Goal: Task Accomplishment & Management: Manage account settings

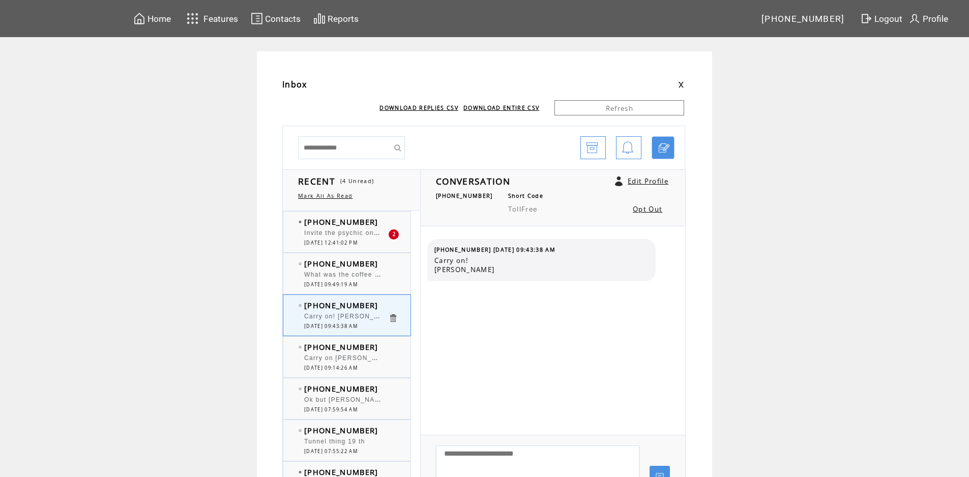
click at [375, 224] on td "[PHONE_NUMBER]" at bounding box center [346, 222] width 84 height 10
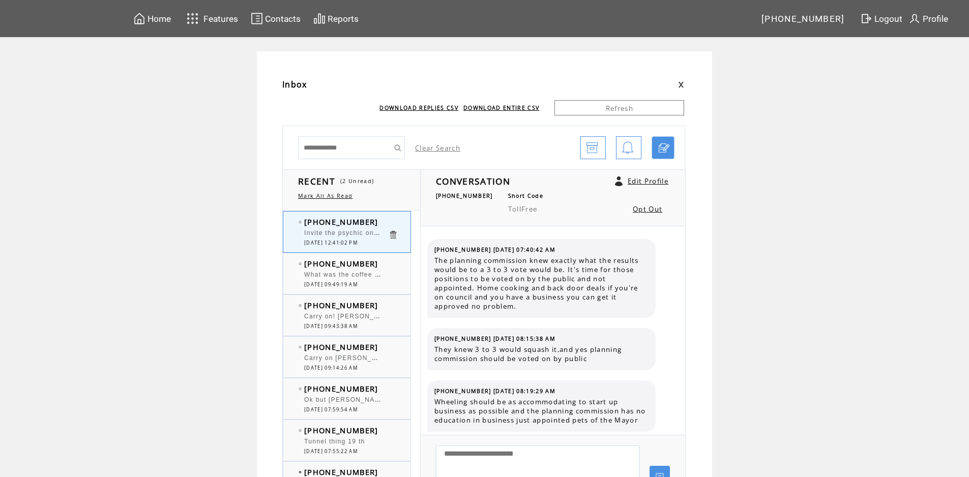
scroll to position [5926, 0]
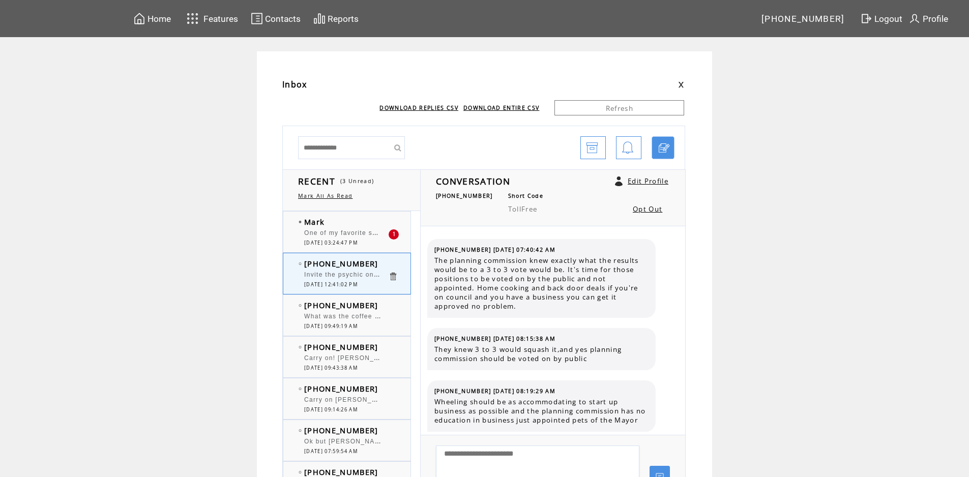
scroll to position [5851, 0]
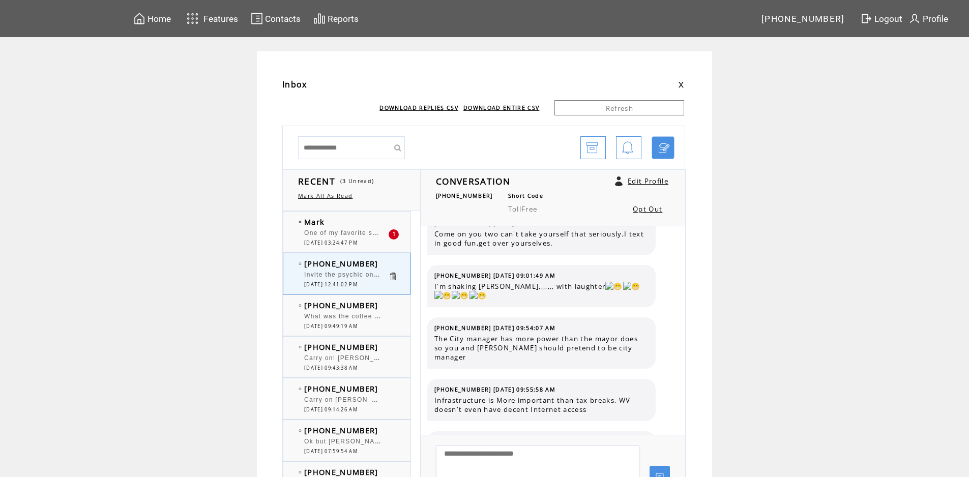
click at [366, 219] on td "Mark" at bounding box center [346, 222] width 84 height 10
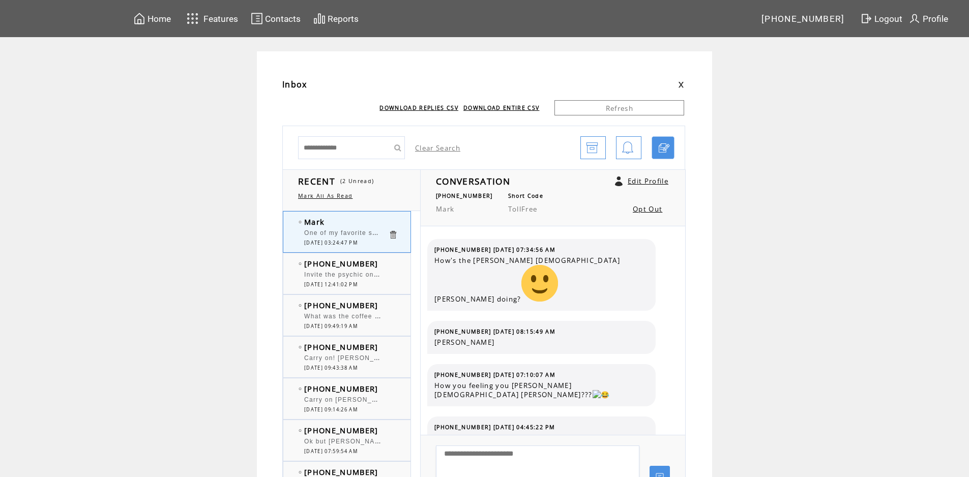
scroll to position [1194, 0]
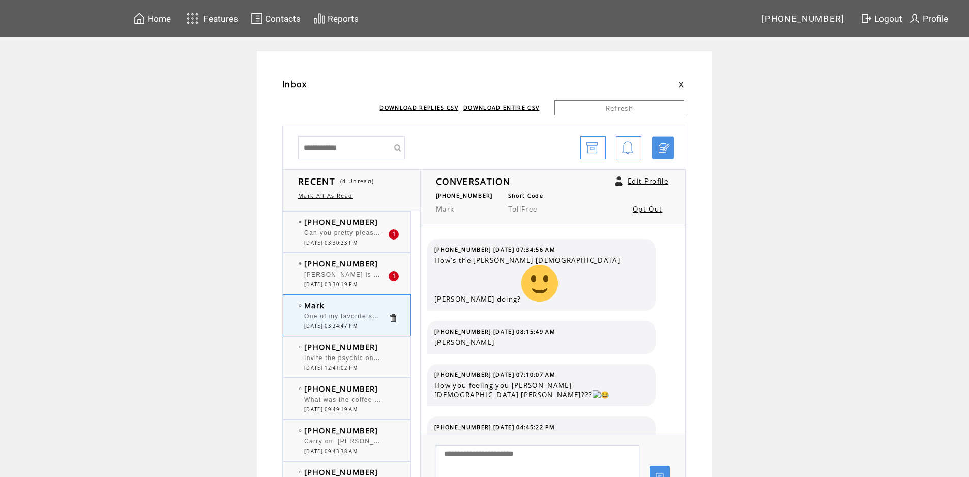
scroll to position [1165, 0]
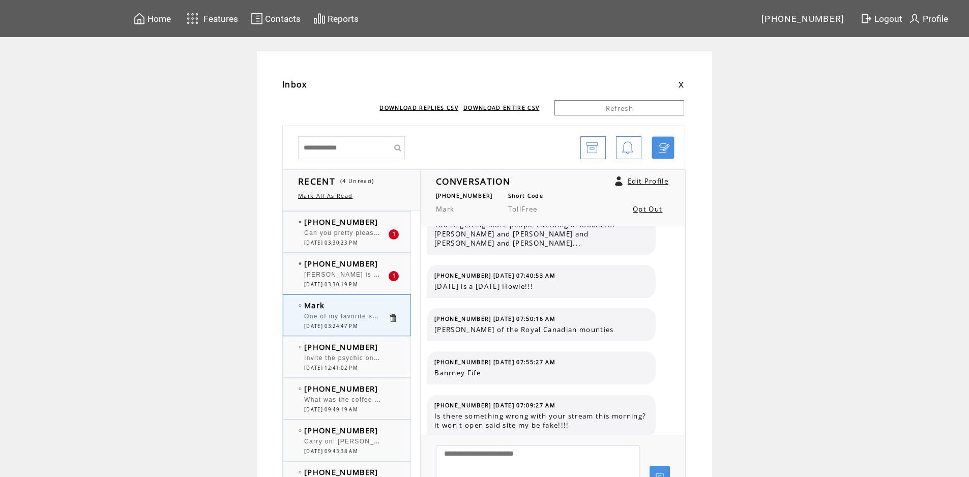
click at [370, 216] on div "(304) 218-9897 Can you pretty please stop talking about Bob's traffic woes and …" at bounding box center [356, 232] width 147 height 41
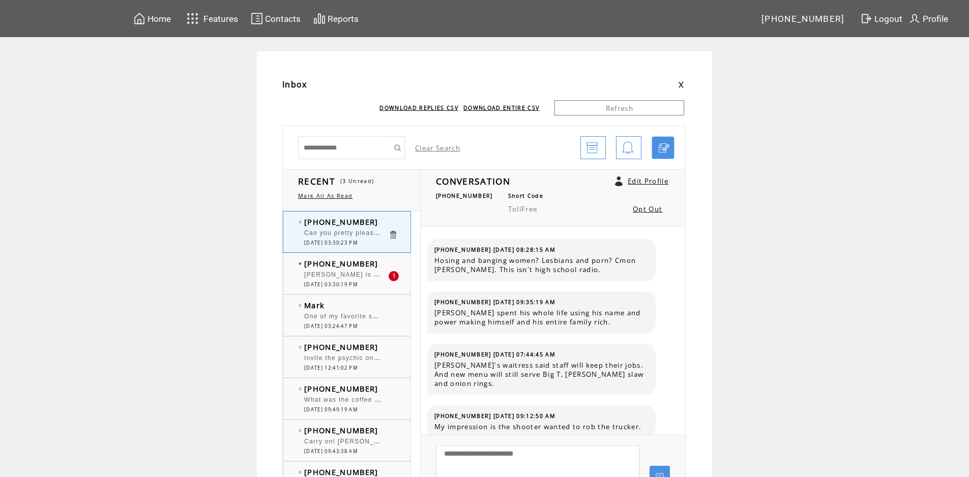
scroll to position [511, 0]
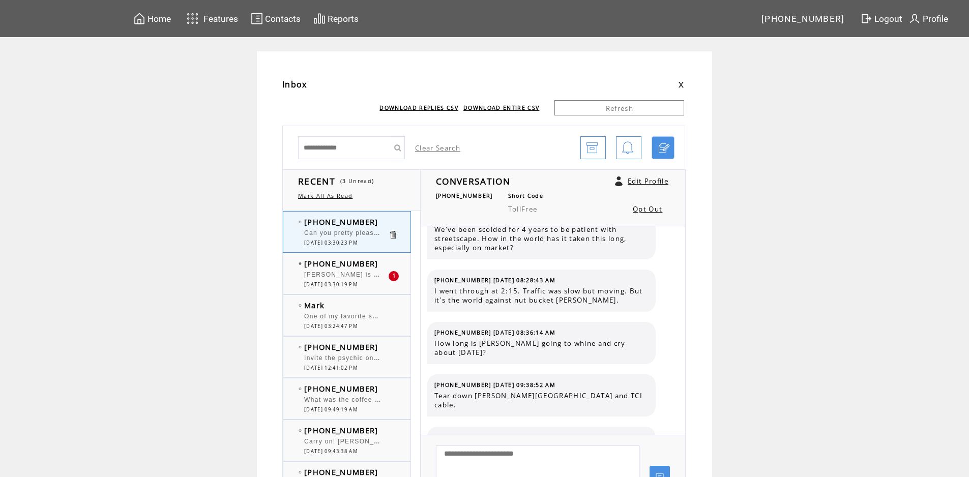
click at [379, 260] on td "[PHONE_NUMBER]" at bounding box center [346, 263] width 84 height 10
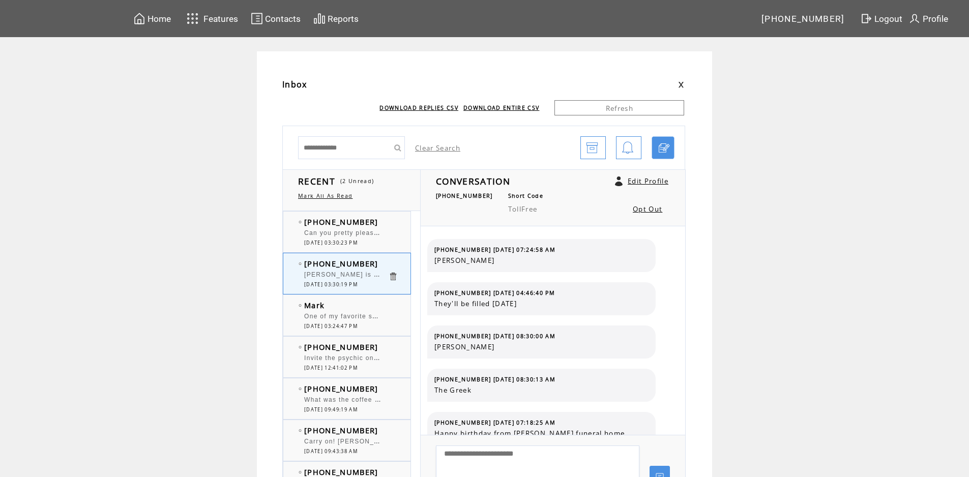
scroll to position [358, 0]
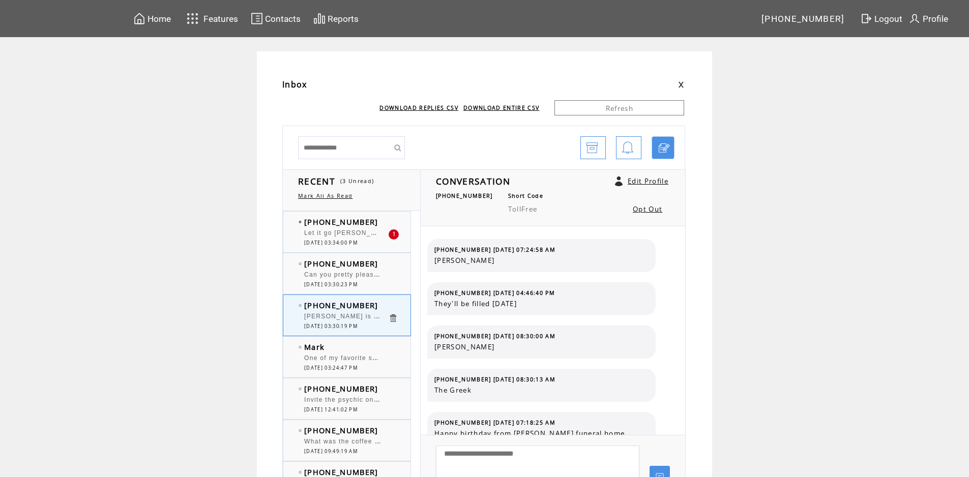
scroll to position [358, 0]
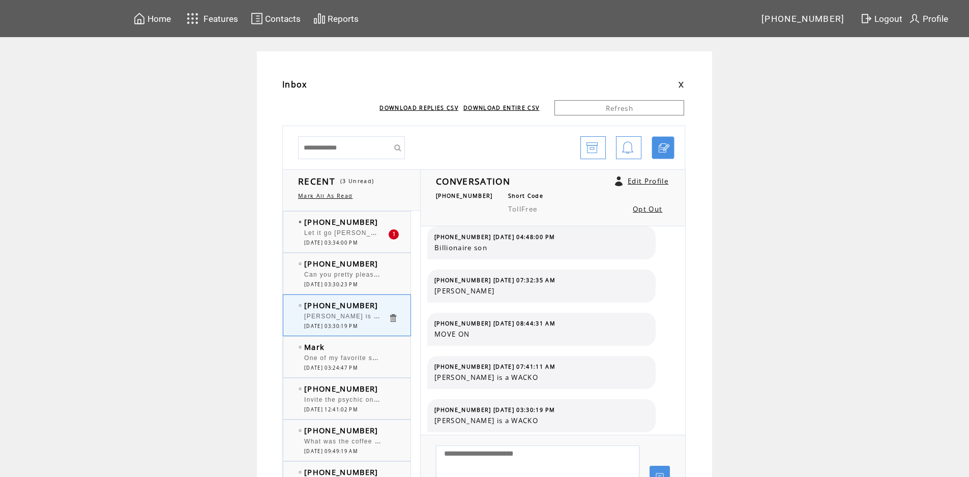
click at [379, 218] on td "[PHONE_NUMBER]" at bounding box center [346, 222] width 84 height 10
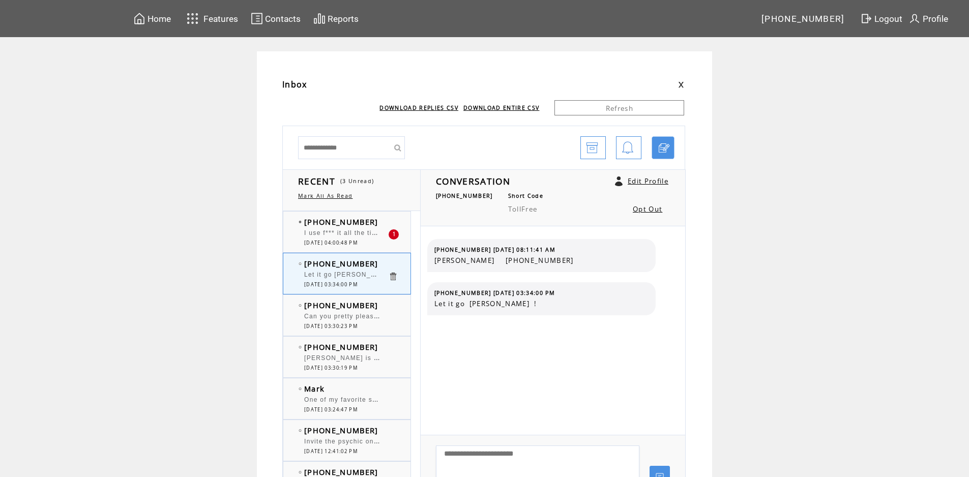
click at [368, 226] on span "[PHONE_NUMBER]" at bounding box center [341, 222] width 74 height 10
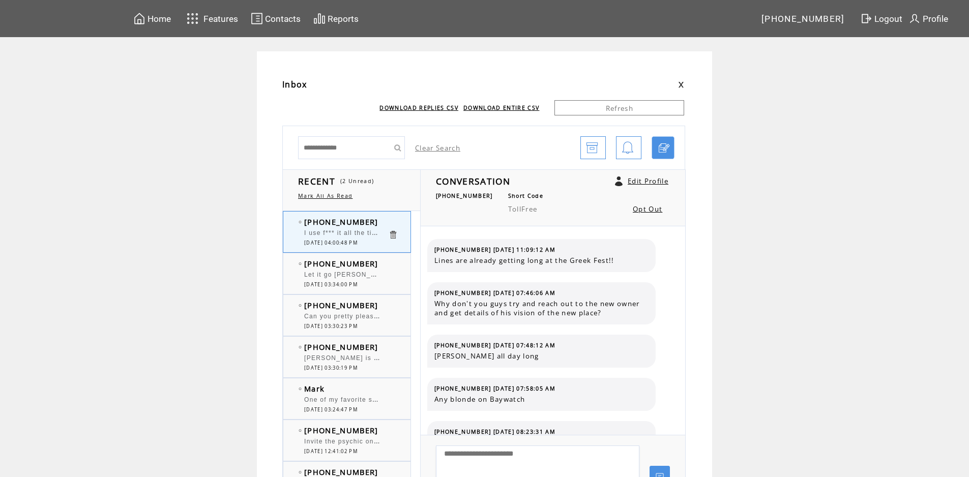
scroll to position [74, 0]
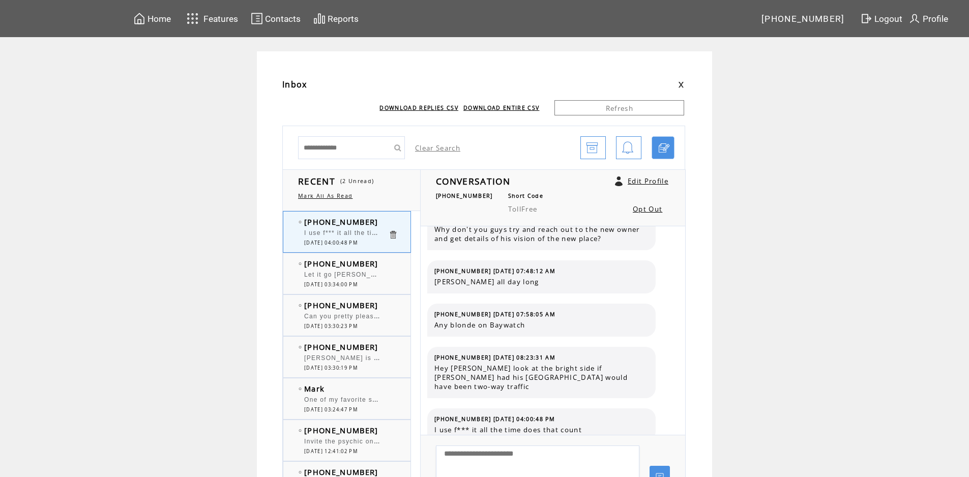
click at [341, 382] on div "Mark One of my favorite sayings is It's better to be seen than viewed and anoth…" at bounding box center [356, 398] width 147 height 41
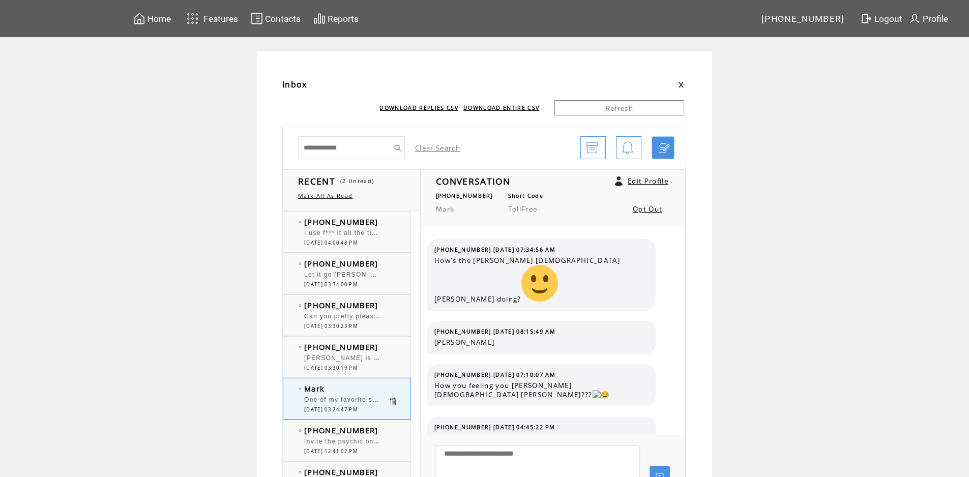
scroll to position [1194, 0]
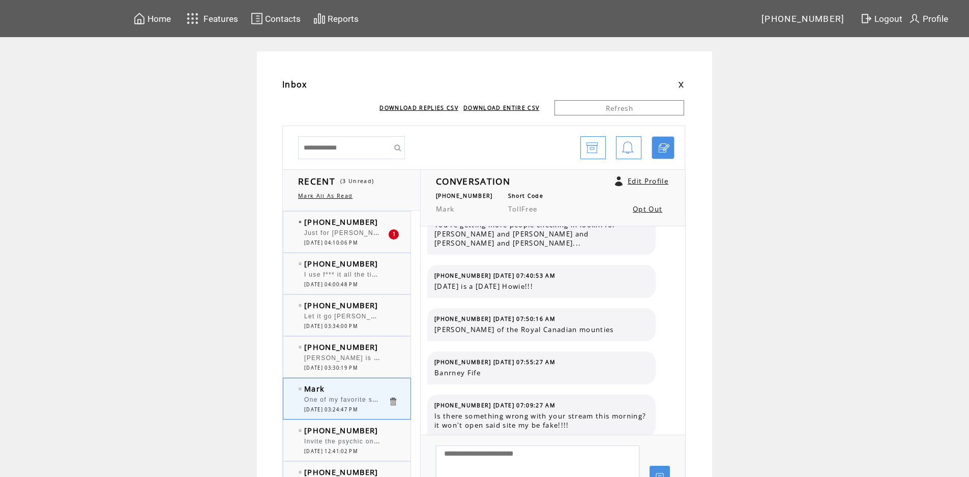
click at [388, 262] on td "[PHONE_NUMBER]" at bounding box center [346, 263] width 84 height 10
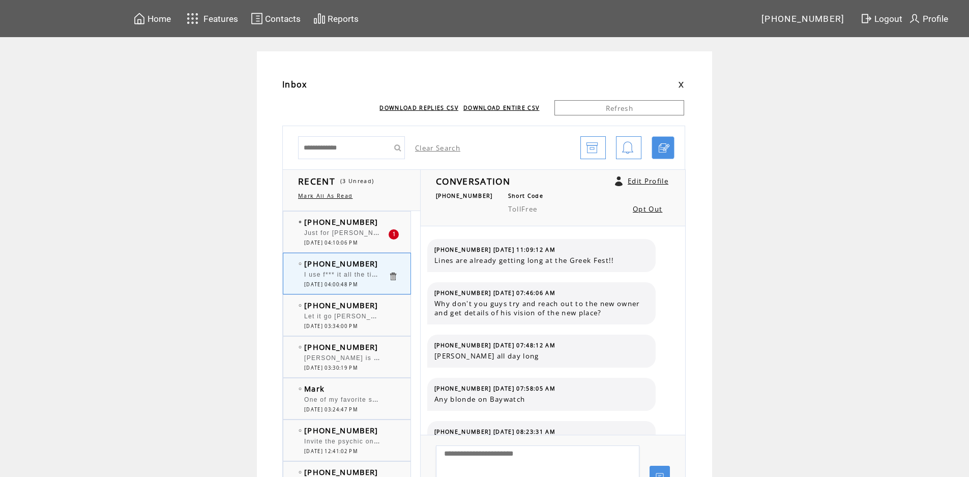
scroll to position [74, 0]
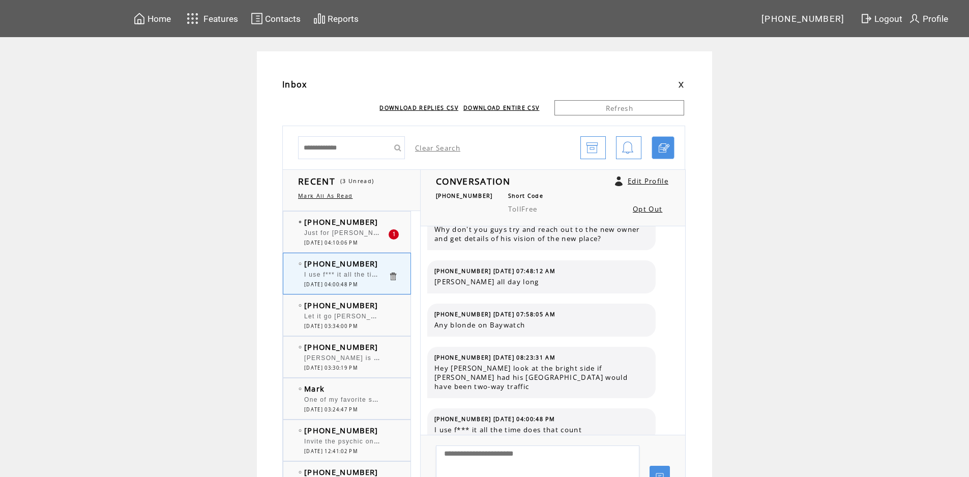
click at [386, 389] on td "Mark" at bounding box center [346, 388] width 84 height 10
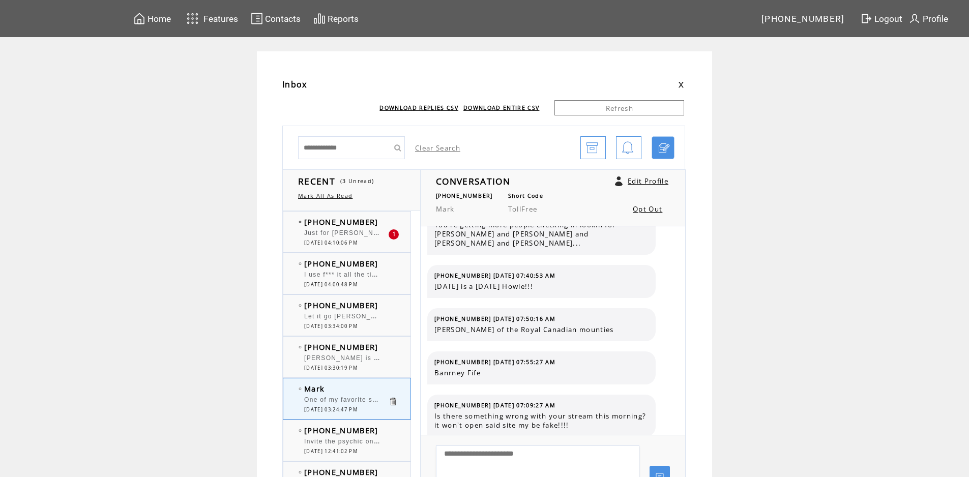
scroll to position [1194, 0]
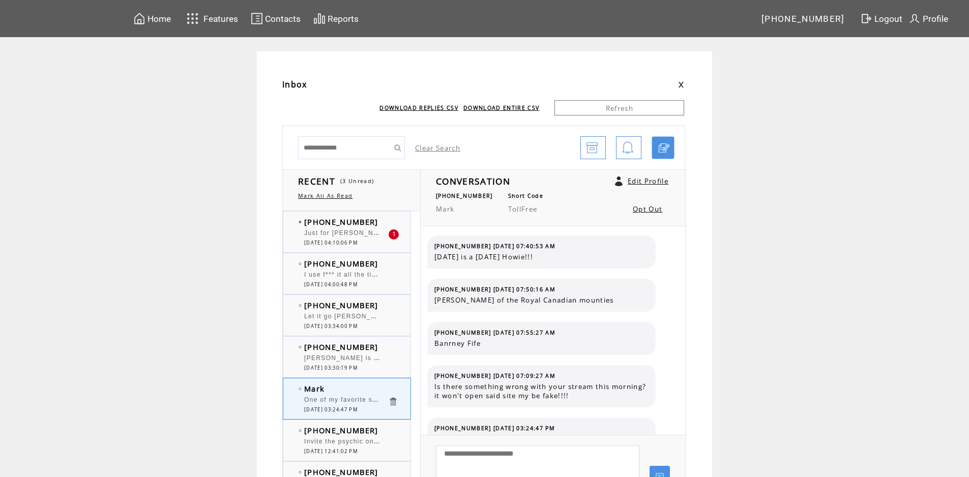
click at [373, 224] on td "[PHONE_NUMBER]" at bounding box center [346, 222] width 84 height 10
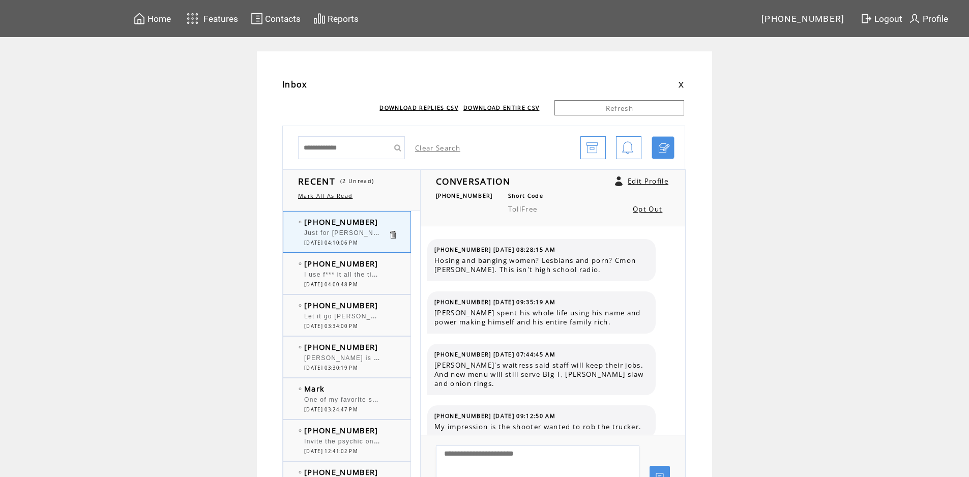
scroll to position [555, 0]
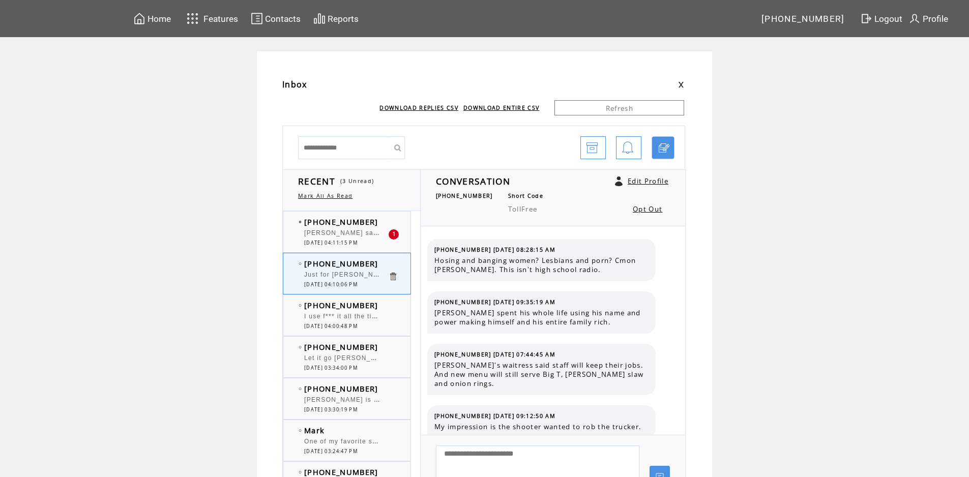
scroll to position [555, 0]
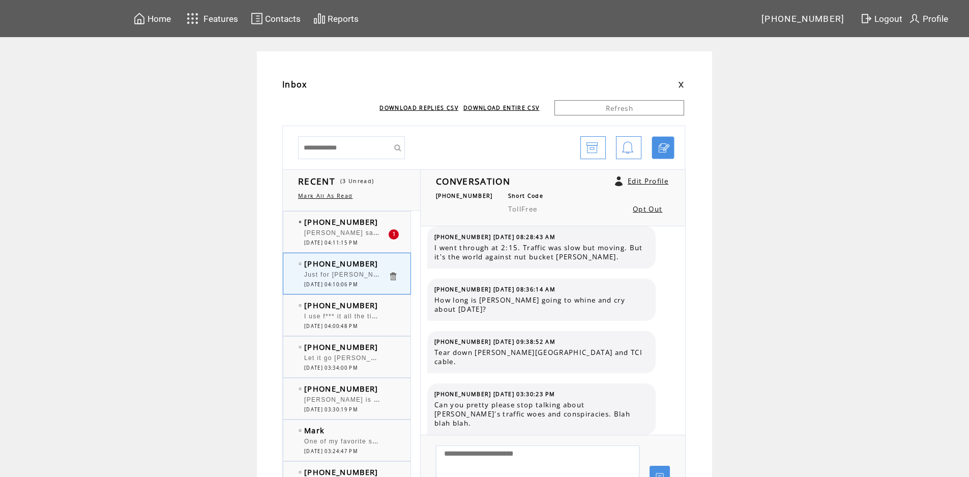
click at [380, 219] on td "[PHONE_NUMBER]" at bounding box center [346, 222] width 84 height 10
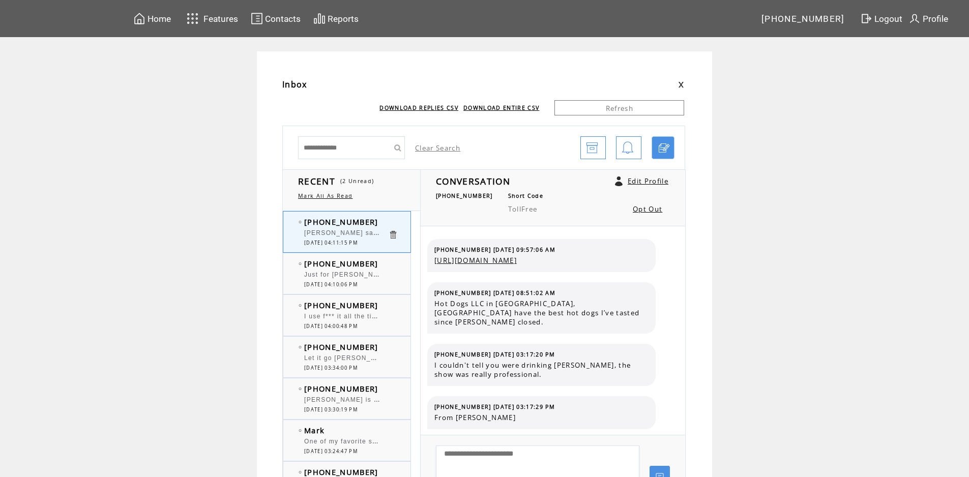
scroll to position [83, 0]
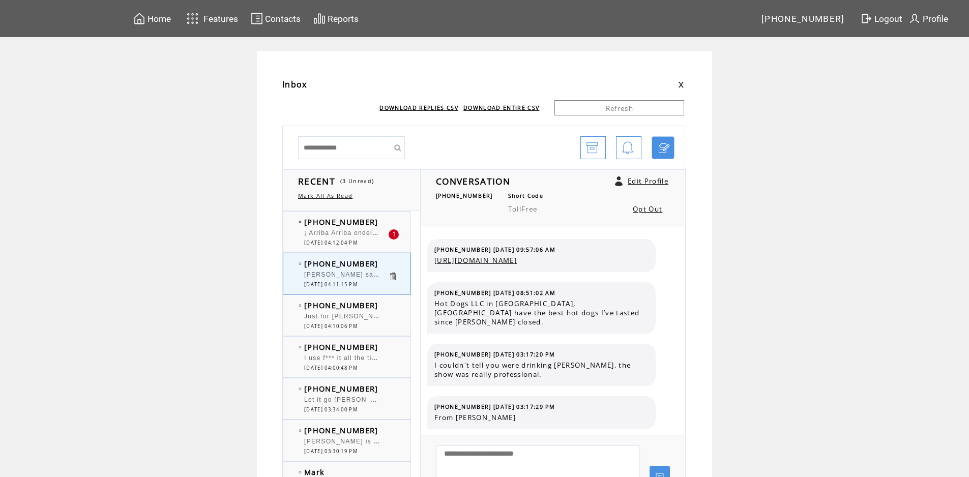
scroll to position [83, 0]
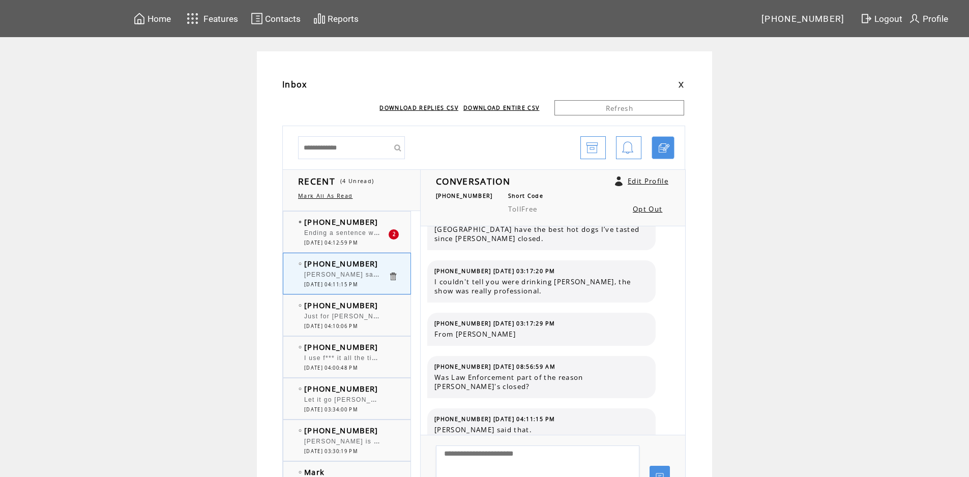
click at [388, 223] on td "[PHONE_NUMBER]" at bounding box center [346, 222] width 84 height 10
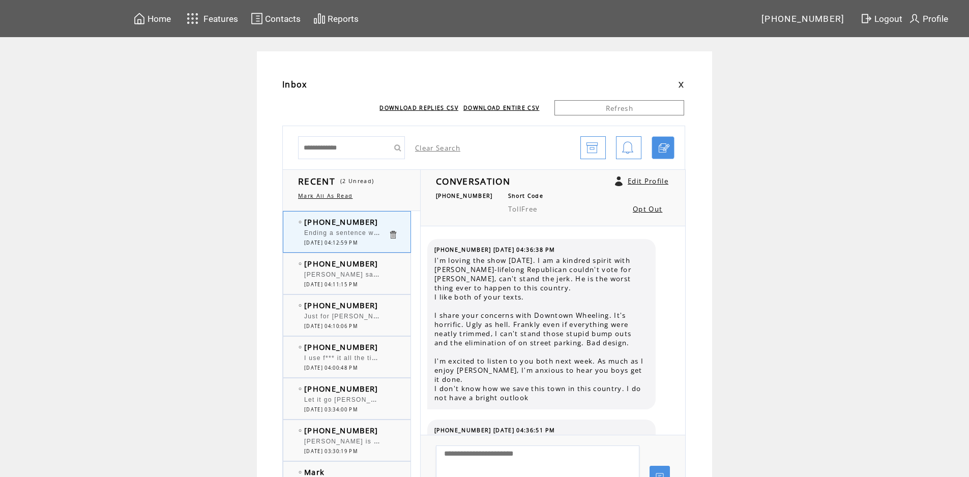
scroll to position [1401, 0]
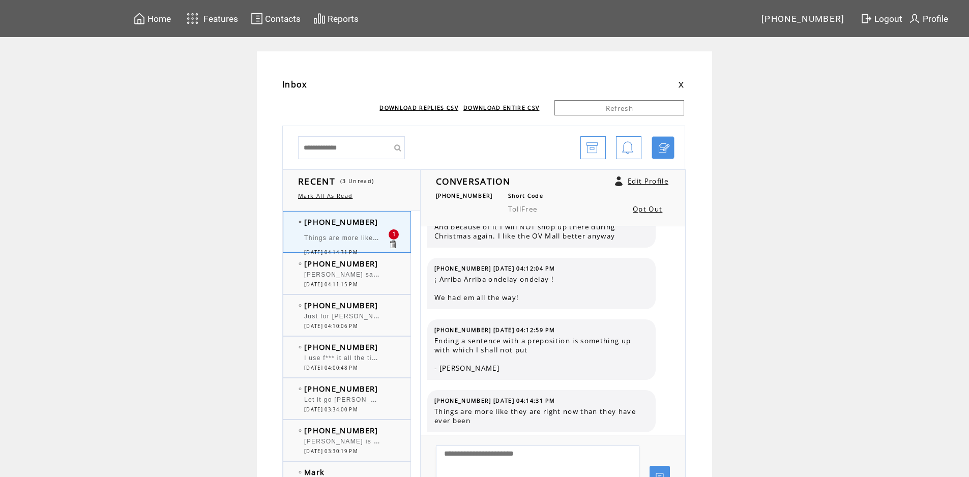
click at [367, 228] on div at bounding box center [346, 228] width 84 height 3
click at [386, 263] on td "[PHONE_NUMBER]" at bounding box center [346, 263] width 84 height 10
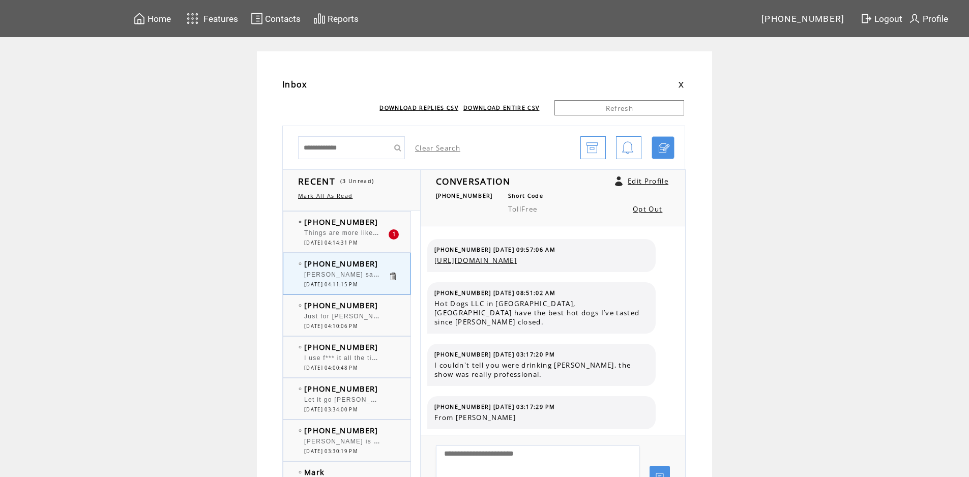
scroll to position [83, 0]
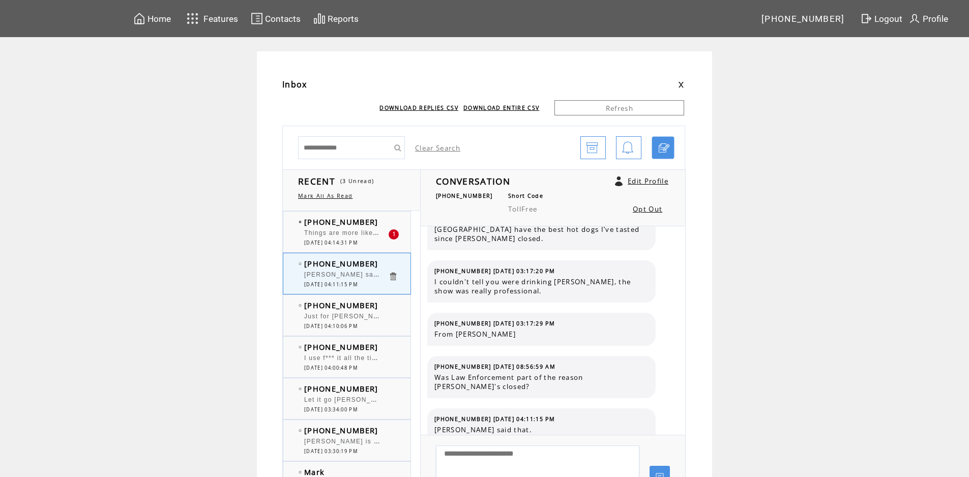
click at [382, 220] on td "[PHONE_NUMBER]" at bounding box center [346, 222] width 84 height 10
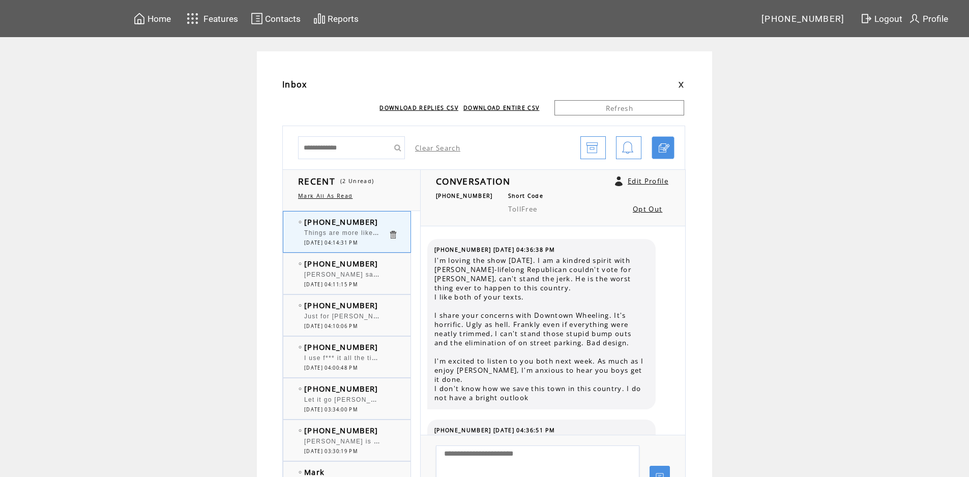
scroll to position [1453, 0]
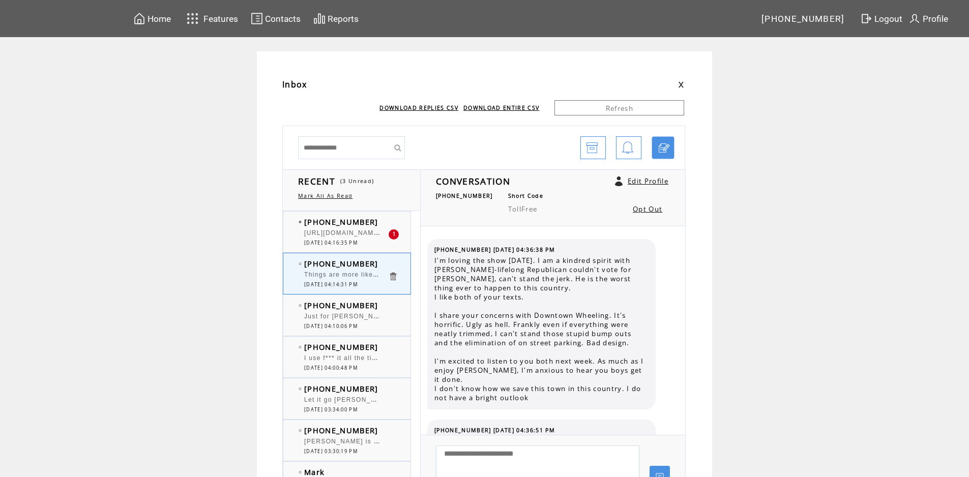
scroll to position [1453, 0]
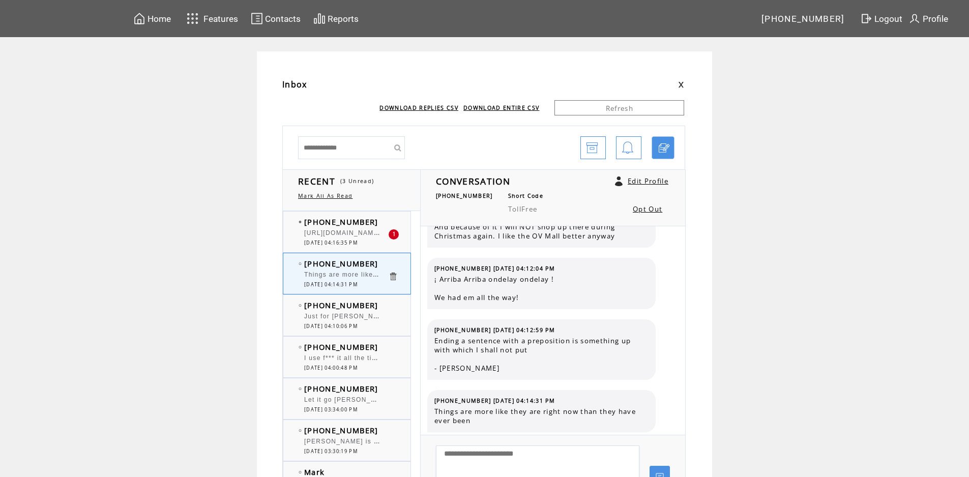
click at [381, 226] on td "[PHONE_NUMBER]" at bounding box center [346, 222] width 84 height 10
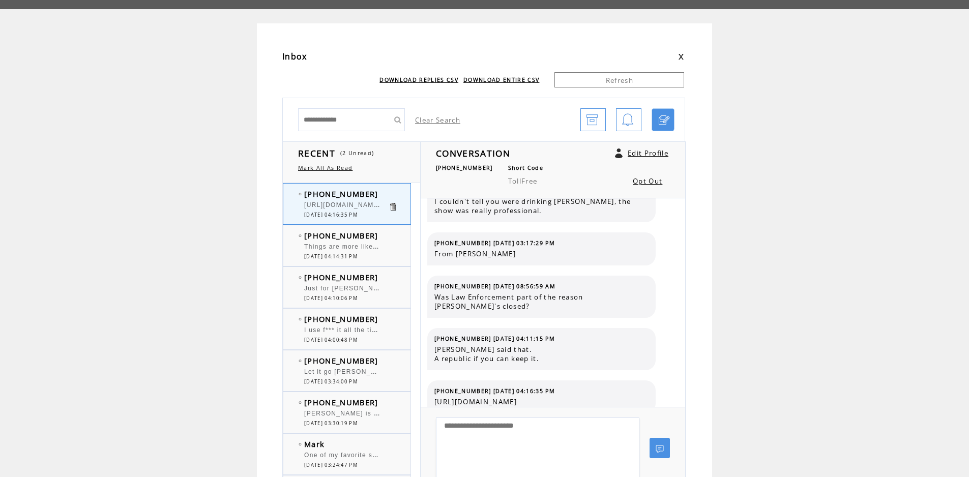
scroll to position [51, 0]
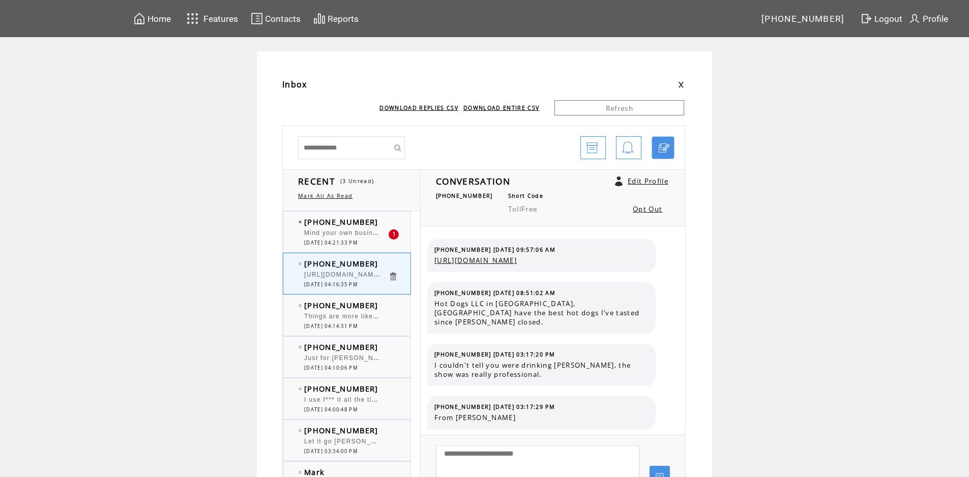
scroll to position [136, 0]
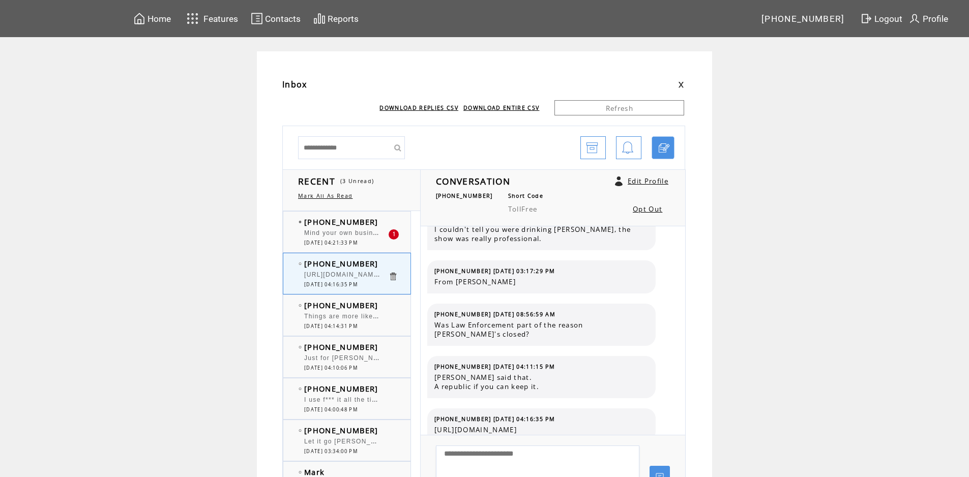
click at [365, 217] on span "[PHONE_NUMBER]" at bounding box center [341, 222] width 74 height 10
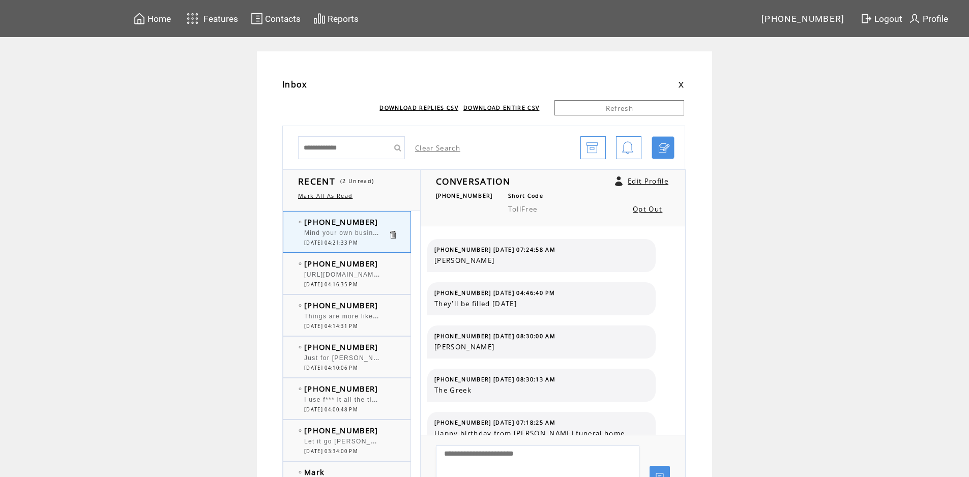
scroll to position [402, 0]
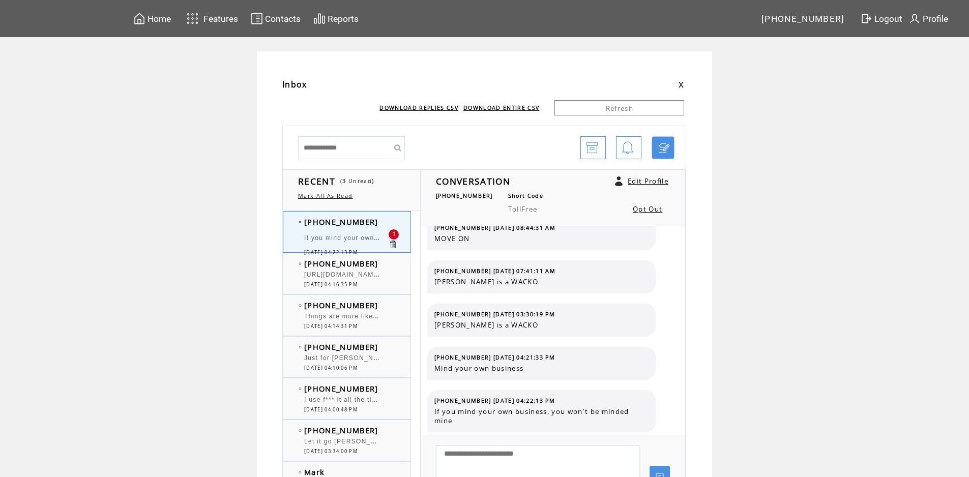
click at [388, 225] on td "[PHONE_NUMBER]" at bounding box center [346, 222] width 84 height 10
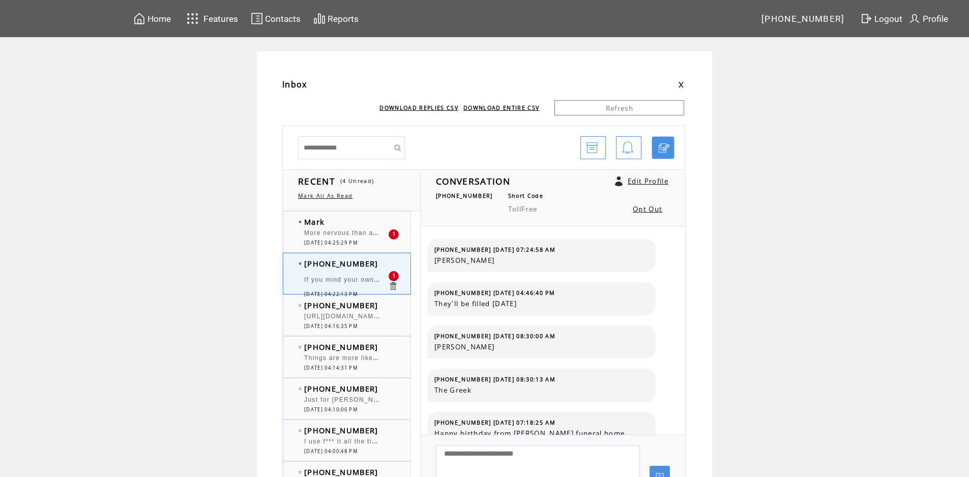
scroll to position [454, 0]
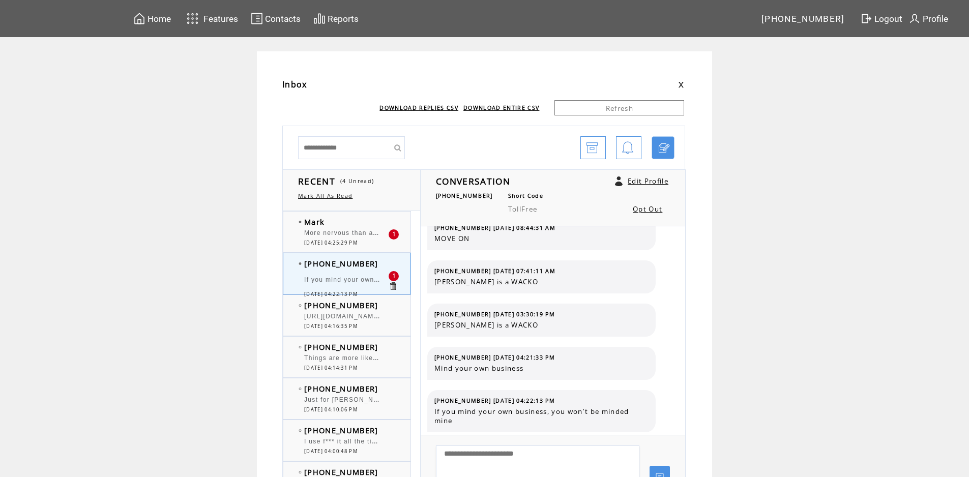
click at [365, 215] on div "Mark More nervous than a long tailed cat in a room full of rocking chairs... 1 …" at bounding box center [356, 232] width 147 height 41
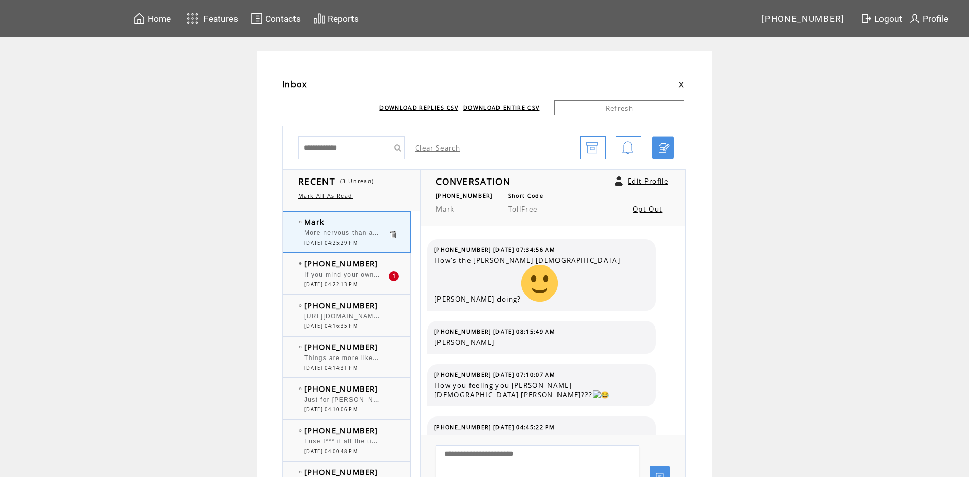
scroll to position [1247, 0]
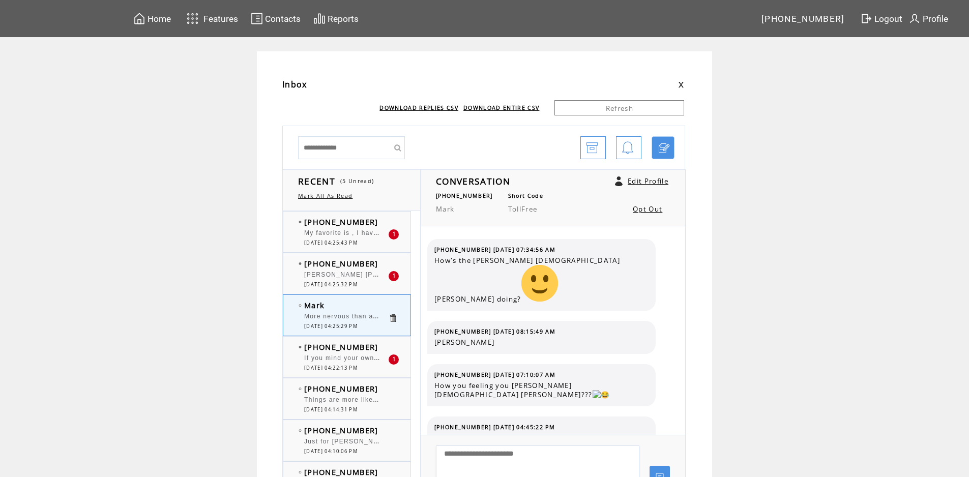
scroll to position [1217, 0]
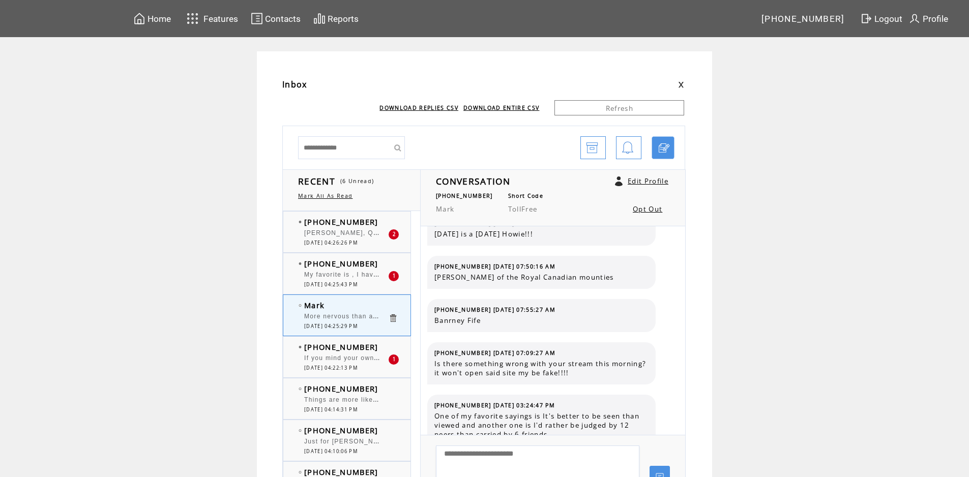
click at [382, 271] on span "My favorite is , I have learned that people will forget what you said forget wh…" at bounding box center [606, 273] width 604 height 10
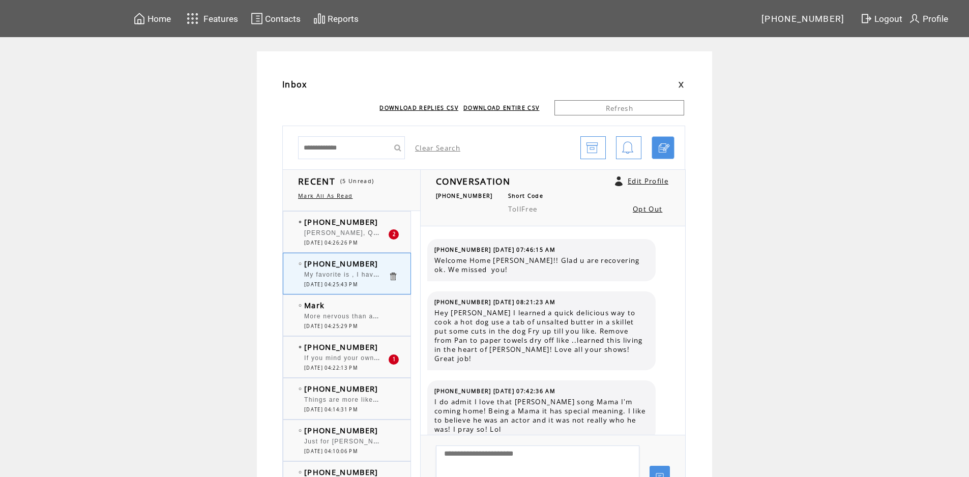
scroll to position [212, 0]
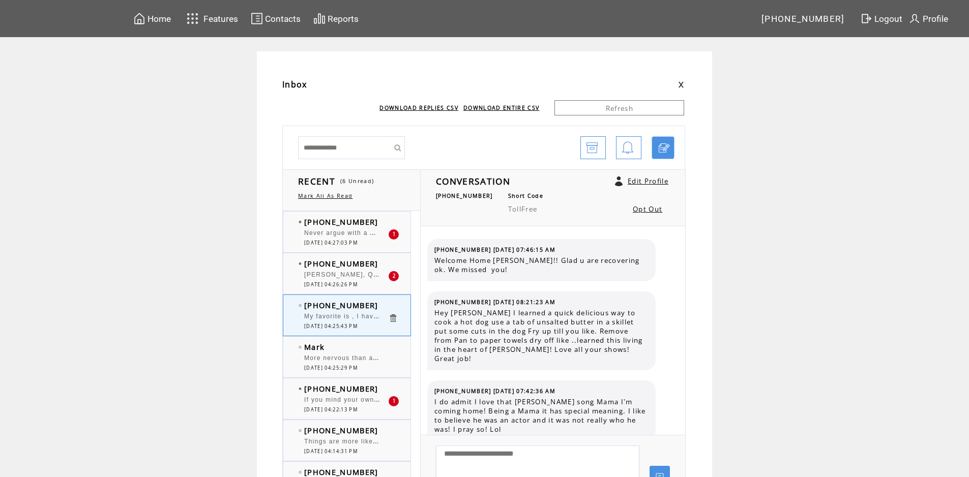
scroll to position [212, 0]
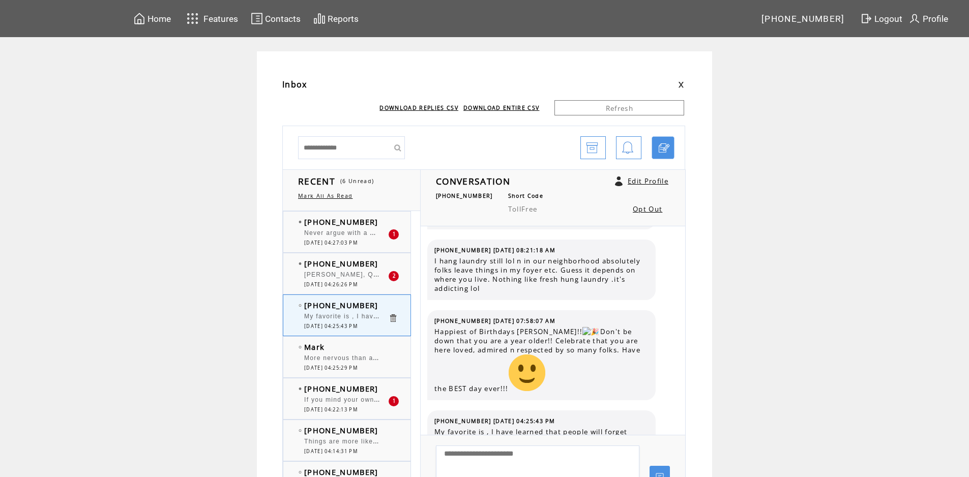
click at [360, 261] on span "[PHONE_NUMBER]" at bounding box center [341, 263] width 74 height 10
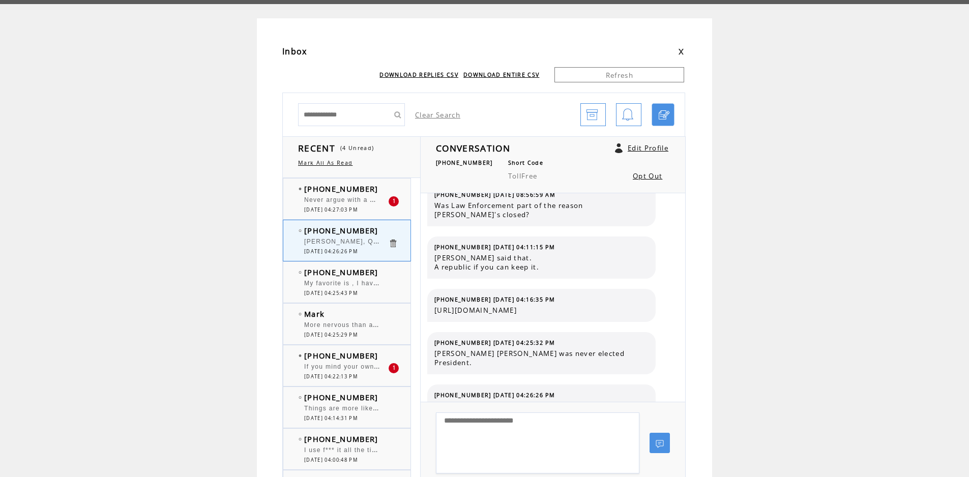
scroll to position [51, 0]
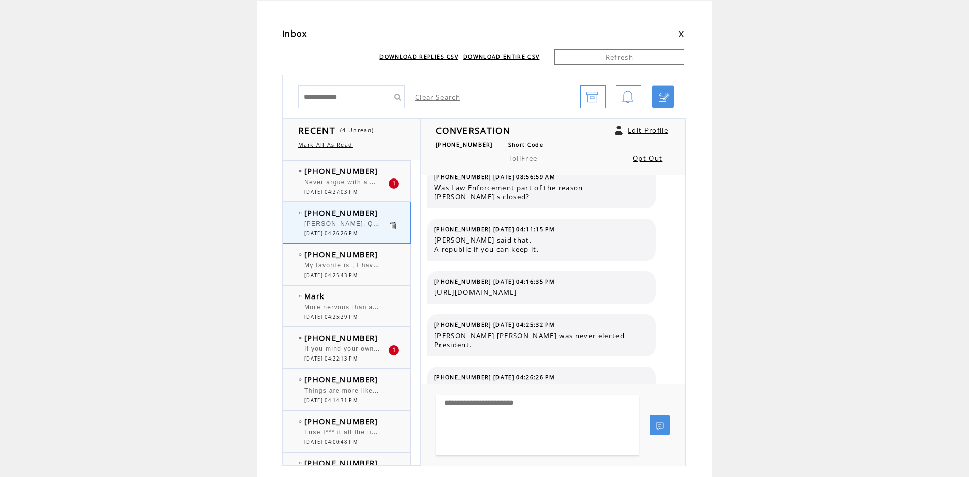
click at [349, 178] on div at bounding box center [346, 177] width 84 height 3
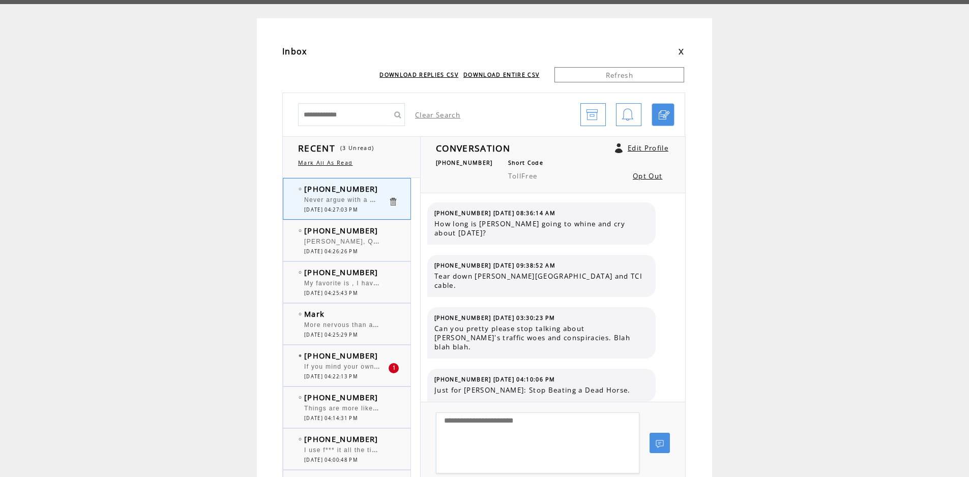
scroll to position [51, 0]
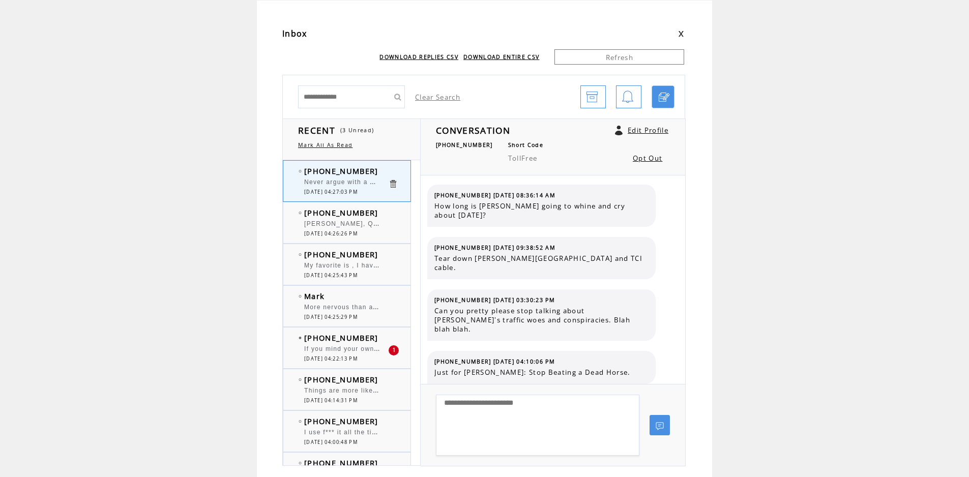
click at [383, 328] on div "[PHONE_NUMBER] If you mind your own business, you won't be minded mine 1 [DATE]…" at bounding box center [356, 347] width 147 height 41
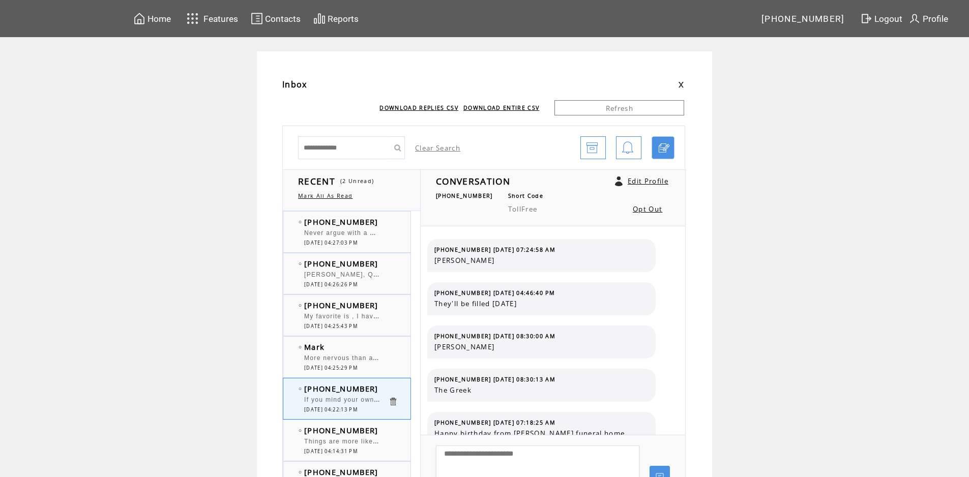
scroll to position [454, 0]
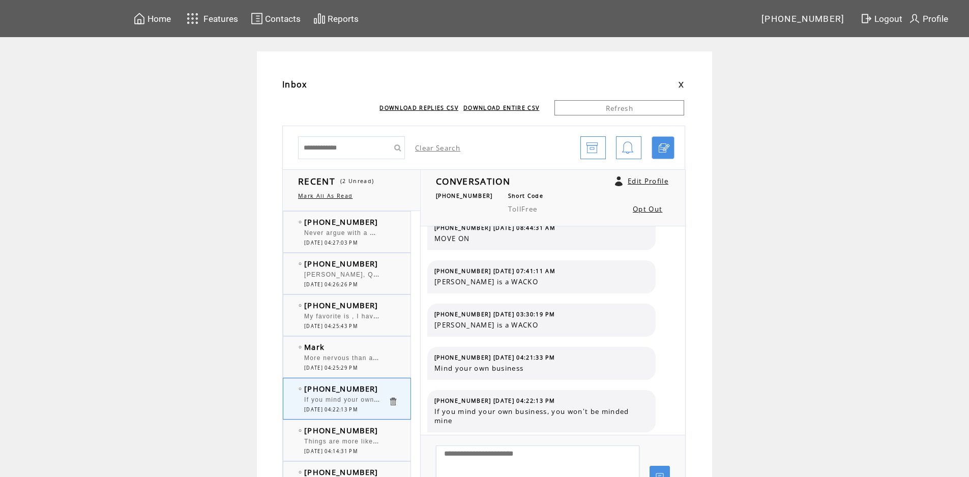
click at [379, 228] on div at bounding box center [346, 228] width 84 height 3
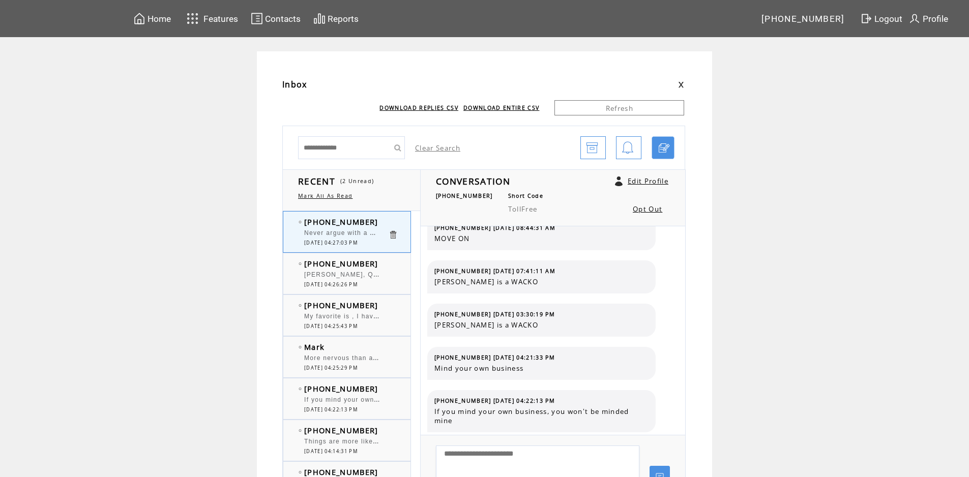
click at [382, 214] on div "(304) 218-9897 Never argue with a man who buys ink by the barrel. 0 08/12/2025 …" at bounding box center [356, 232] width 147 height 41
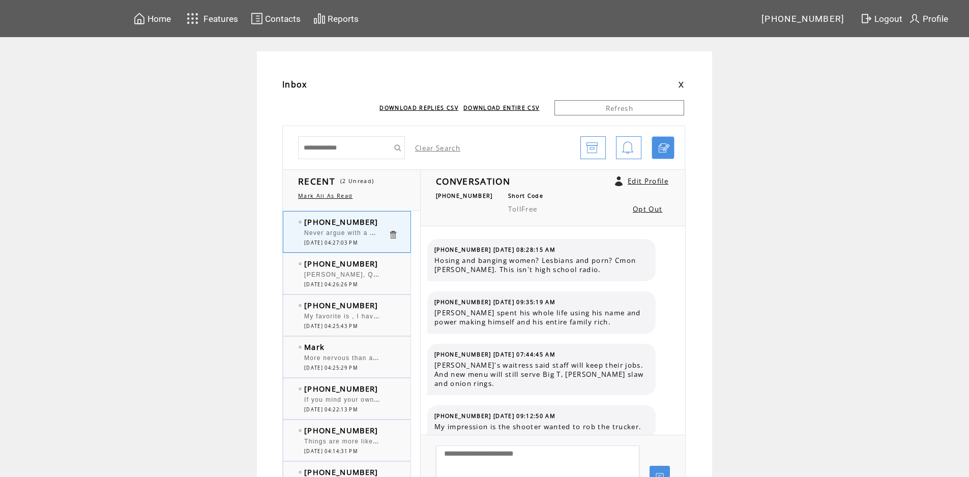
scroll to position [598, 0]
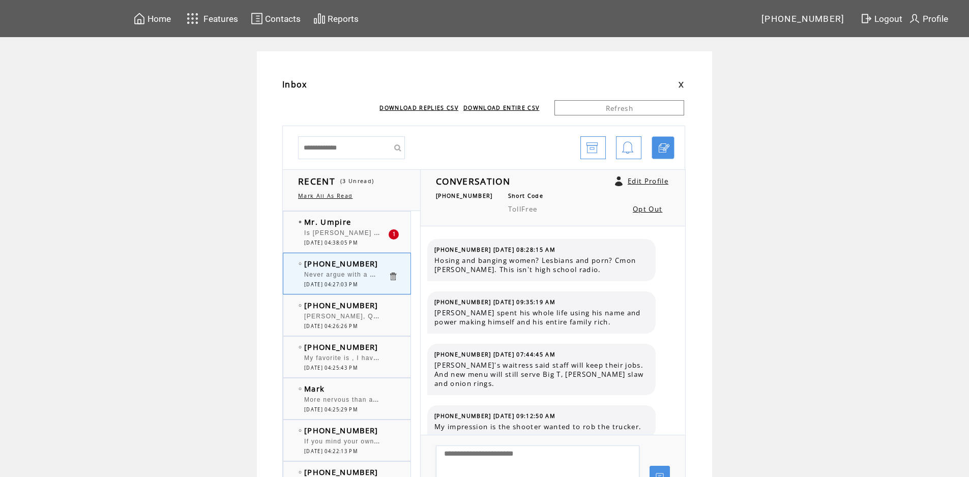
scroll to position [598, 0]
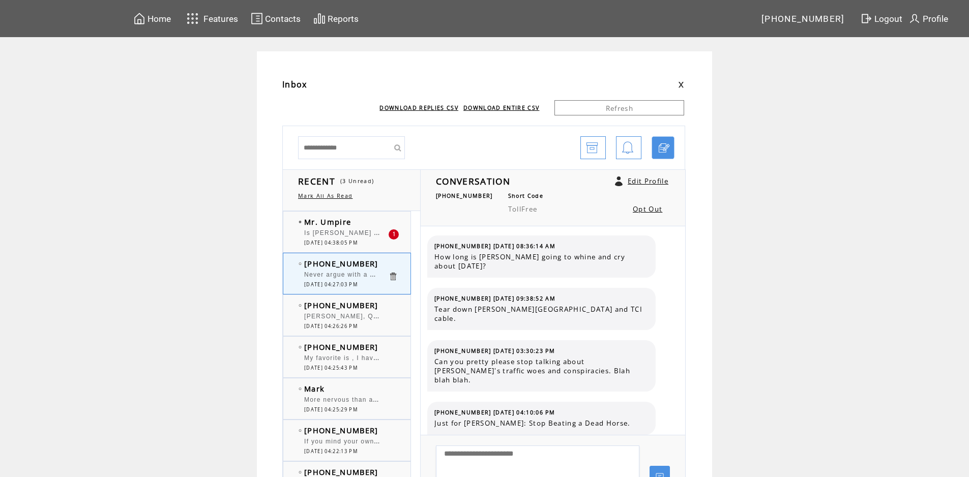
click at [364, 223] on td "Mr. Umpire" at bounding box center [346, 222] width 84 height 10
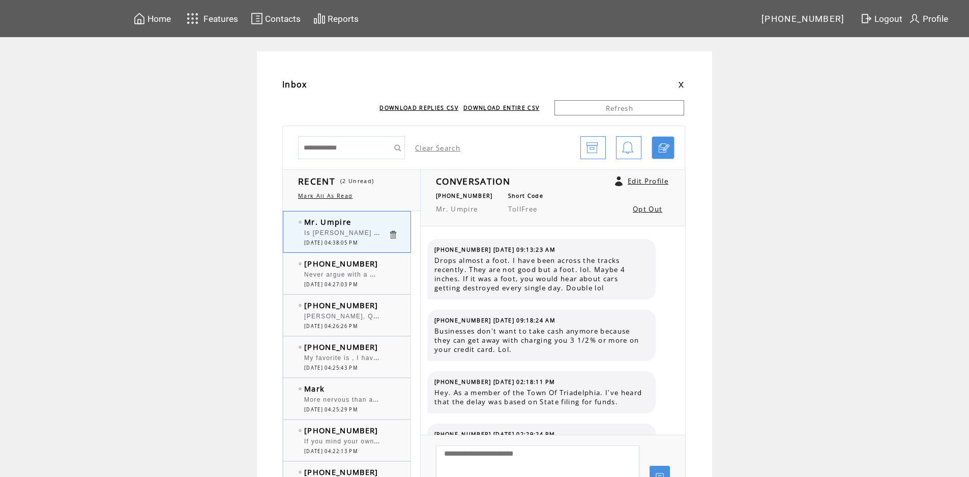
scroll to position [286, 0]
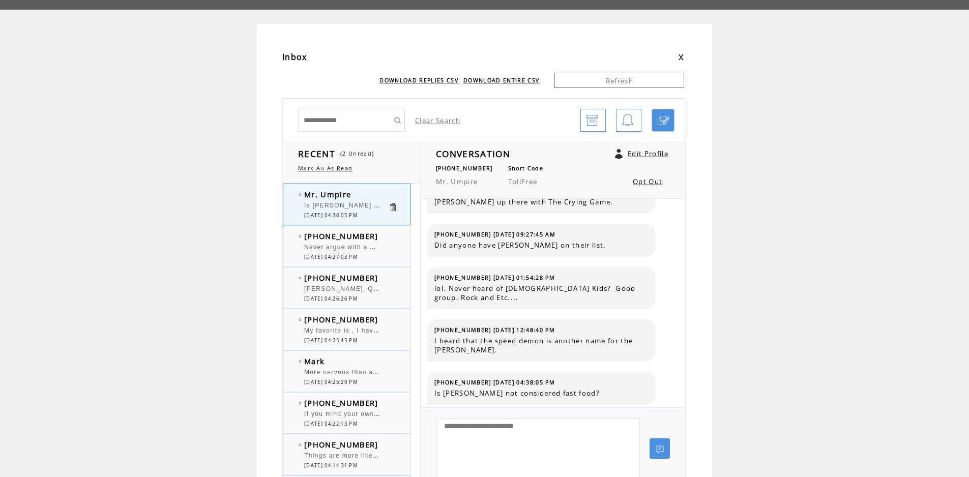
scroll to position [51, 0]
